Goal: Check status: Check status

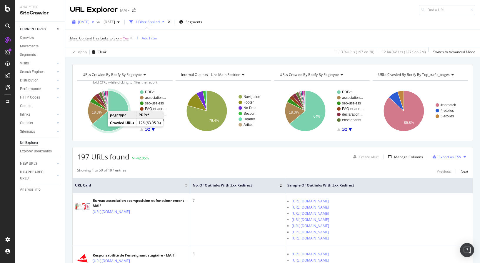
click at [89, 24] on span "[DATE]" at bounding box center [83, 21] width 11 height 5
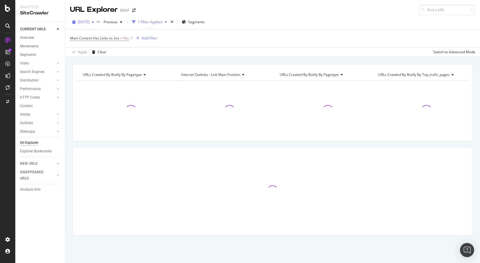
click at [89, 24] on span "[DATE]" at bounding box center [83, 21] width 11 height 5
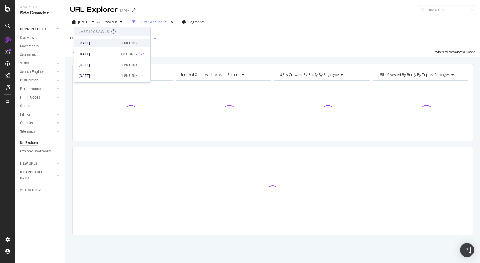
click at [105, 42] on div "2025 Sep. 30th" at bounding box center [98, 43] width 39 height 5
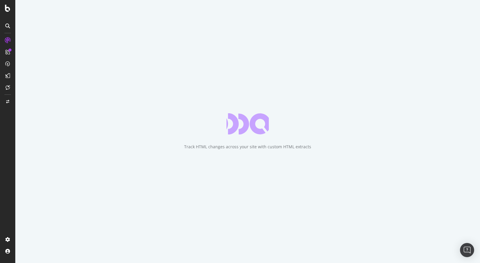
click at [307, 147] on div "Track HTML changes across your site with custom HTML extracts" at bounding box center [247, 147] width 127 height 6
drag, startPoint x: 307, startPoint y: 147, endPoint x: 209, endPoint y: 147, distance: 97.7
click at [209, 147] on div "Track HTML changes across your site with custom HTML extracts" at bounding box center [247, 147] width 127 height 6
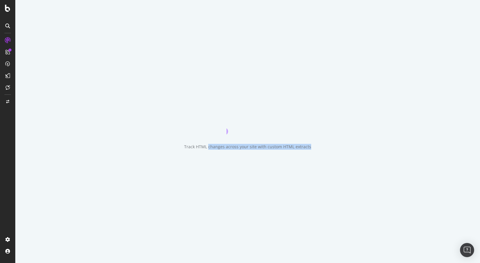
click at [209, 147] on div "Track HTML changes across your site with custom HTML extracts" at bounding box center [247, 147] width 127 height 6
click at [225, 146] on div "Track HTML changes across your site with custom HTML extracts" at bounding box center [247, 147] width 127 height 6
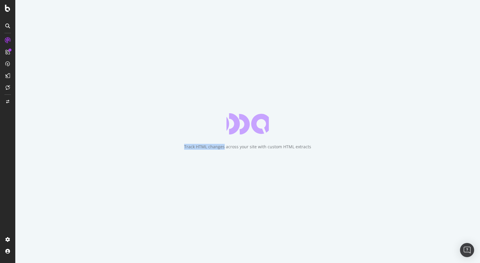
drag, startPoint x: 225, startPoint y: 146, endPoint x: 316, endPoint y: 154, distance: 90.7
click at [316, 154] on div "Track HTML changes across your site with custom HTML extracts" at bounding box center [247, 131] width 465 height 263
click at [283, 147] on div "Track HTML changes across your site with custom HTML extracts" at bounding box center [247, 147] width 127 height 6
click at [278, 147] on div "Track HTML changes across your site with custom HTML extracts" at bounding box center [247, 147] width 127 height 6
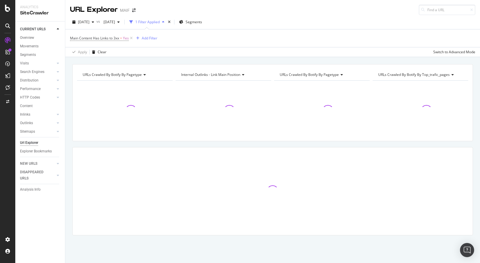
drag, startPoint x: 278, startPoint y: 147, endPoint x: 225, endPoint y: 147, distance: 52.4
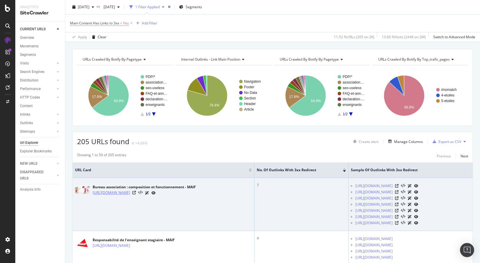
scroll to position [29, 0]
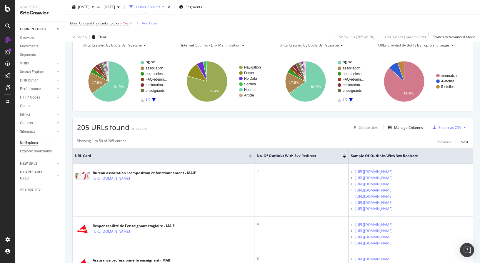
click at [212, 132] on div "205 URLs found +4.06% Create alert Manage Columns Export as CSV" at bounding box center [273, 125] width 400 height 14
